Goal: Entertainment & Leisure: Consume media (video, audio)

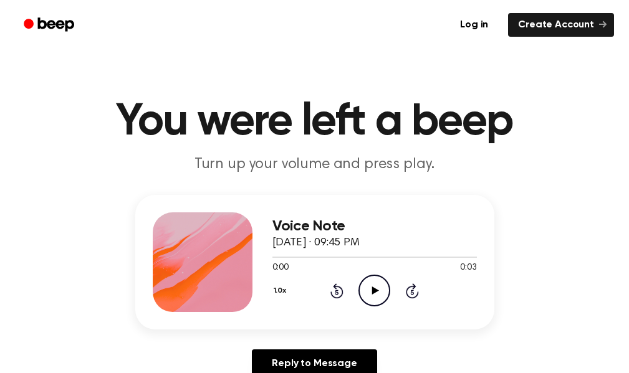
click at [373, 297] on icon "Play Audio" at bounding box center [374, 291] width 32 height 32
click at [385, 287] on icon "Play Audio" at bounding box center [374, 291] width 32 height 32
click at [376, 295] on icon "Play Audio" at bounding box center [374, 291] width 32 height 32
click at [382, 296] on icon "Play Audio" at bounding box center [374, 291] width 32 height 32
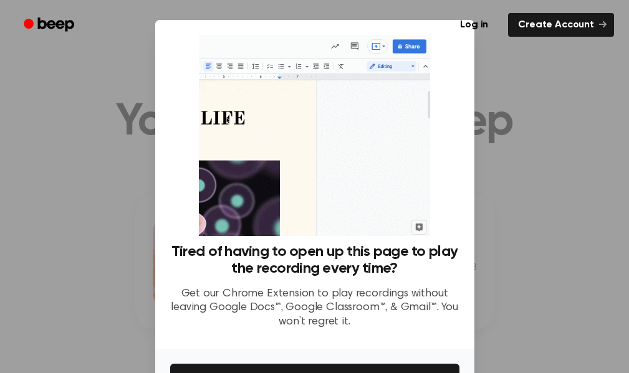
scroll to position [80, 0]
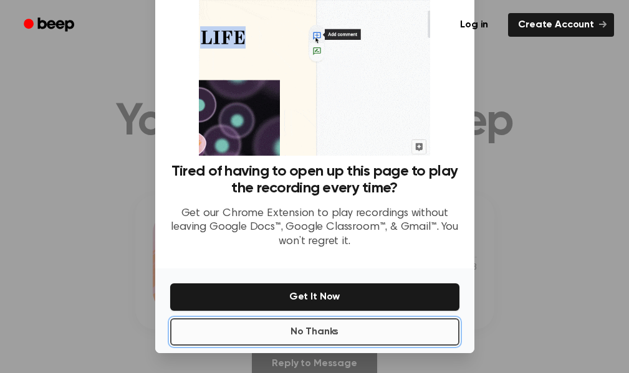
click at [376, 330] on button "No Thanks" at bounding box center [314, 332] width 289 height 27
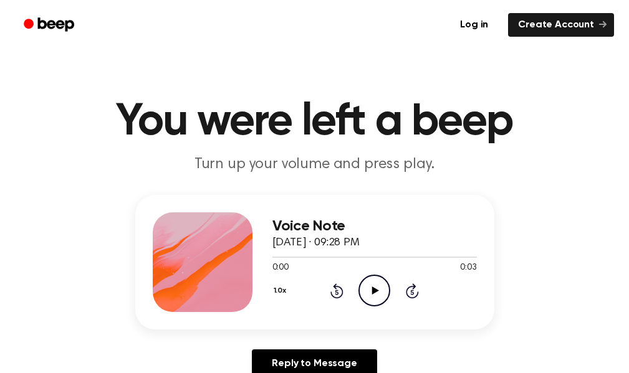
click at [375, 294] on icon "Play Audio" at bounding box center [374, 291] width 32 height 32
click at [370, 289] on icon "Play Audio" at bounding box center [374, 291] width 32 height 32
click at [367, 289] on icon "Play Audio" at bounding box center [374, 291] width 32 height 32
click at [384, 294] on icon "Play Audio" at bounding box center [374, 291] width 32 height 32
click at [369, 285] on icon "Play Audio" at bounding box center [374, 291] width 32 height 32
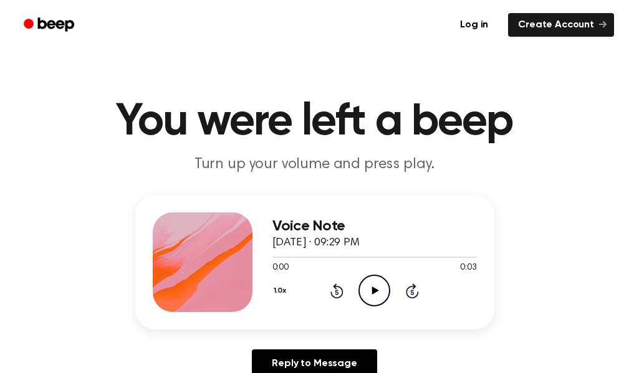
click at [375, 304] on icon "Play Audio" at bounding box center [374, 291] width 32 height 32
click at [378, 294] on icon "Play Audio" at bounding box center [374, 291] width 32 height 32
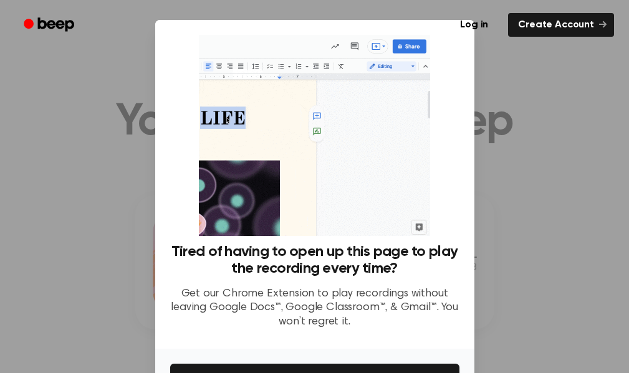
scroll to position [187, 0]
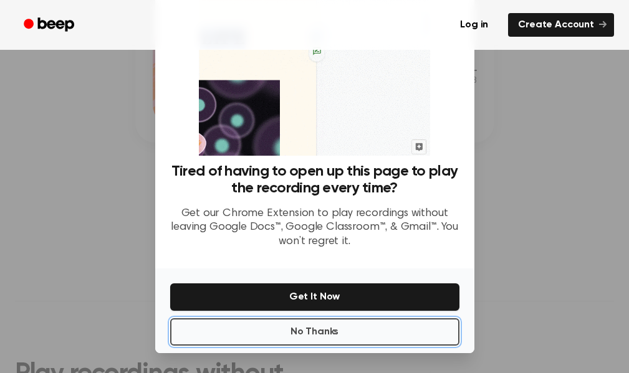
click at [300, 335] on button "No Thanks" at bounding box center [314, 332] width 289 height 27
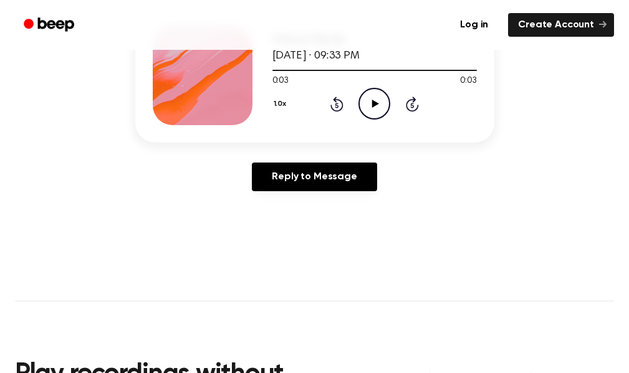
click at [378, 107] on icon "Play Audio" at bounding box center [374, 104] width 32 height 32
